Goal: Information Seeking & Learning: Learn about a topic

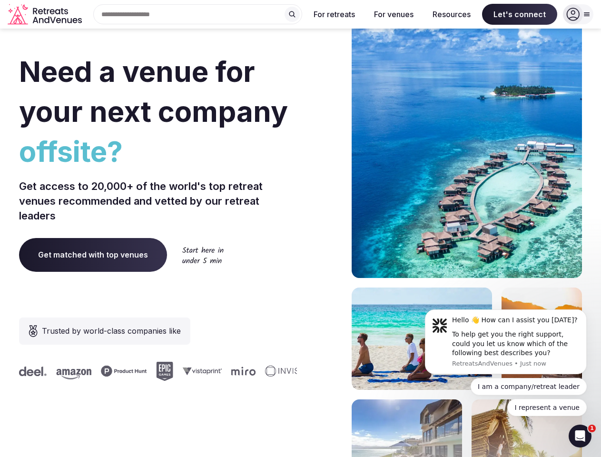
click at [300, 228] on div "Need a venue for your next company offsite? Get access to 20,000+ of the world'…" at bounding box center [300, 284] width 563 height 573
click at [198, 14] on div "Search Popular Destinations [GEOGRAPHIC_DATA], [GEOGRAPHIC_DATA] [GEOGRAPHIC_DA…" at bounding box center [194, 14] width 216 height 20
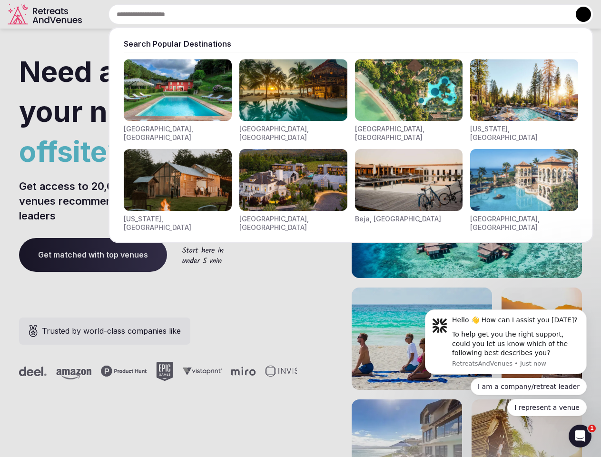
click at [292, 14] on input "text" at bounding box center [350, 14] width 485 height 20
click at [334, 14] on input "text" at bounding box center [350, 14] width 485 height 20
click at [393, 14] on input "text" at bounding box center [350, 14] width 485 height 20
click at [451, 14] on input "text" at bounding box center [350, 14] width 485 height 20
click at [519, 14] on input "text" at bounding box center [350, 14] width 485 height 20
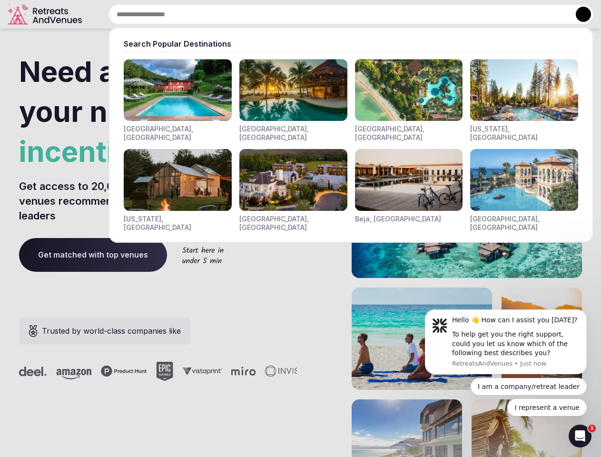
click at [578, 14] on button at bounding box center [583, 14] width 15 height 15
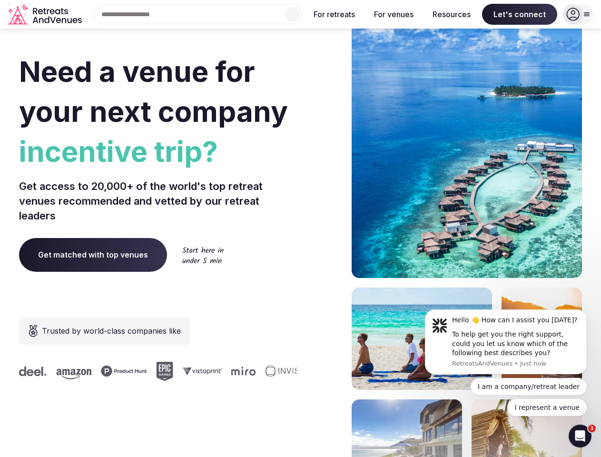
click at [506, 342] on div "To help get you the right support, could you let us know which of the following…" at bounding box center [515, 344] width 127 height 28
